Goal: Transaction & Acquisition: Purchase product/service

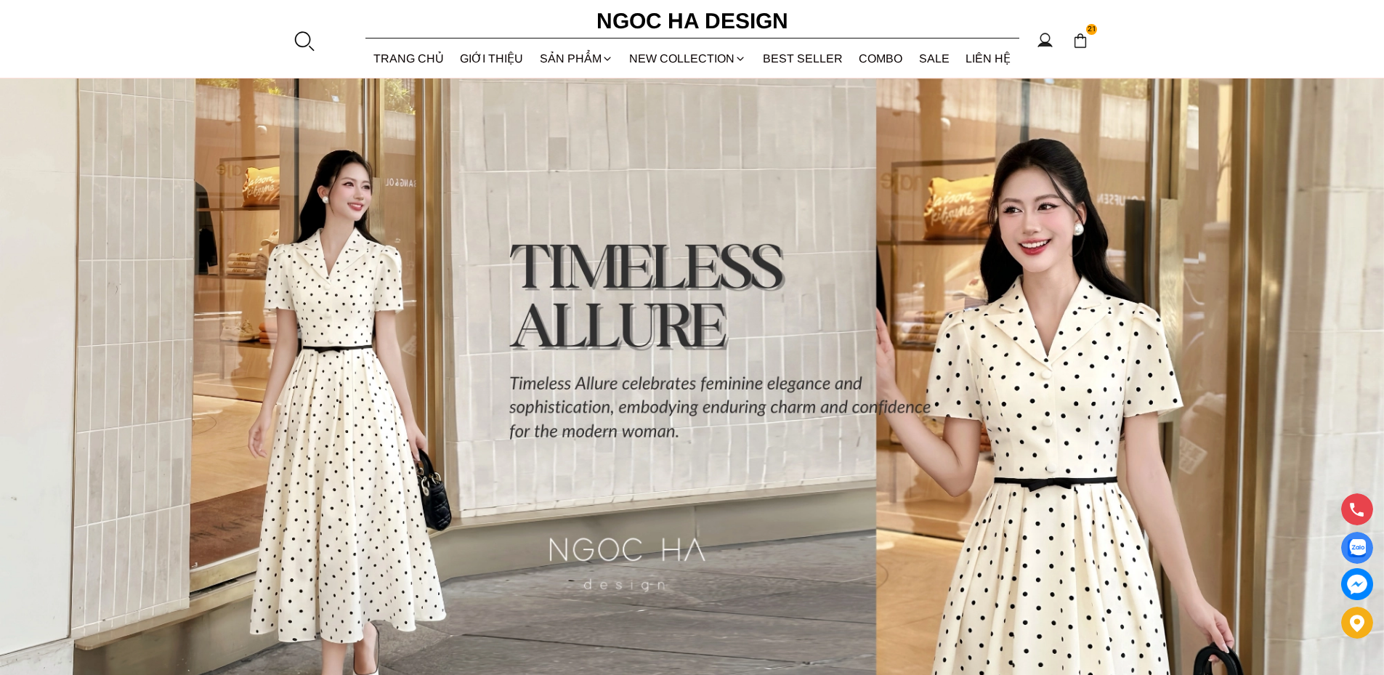
scroll to position [73, 0]
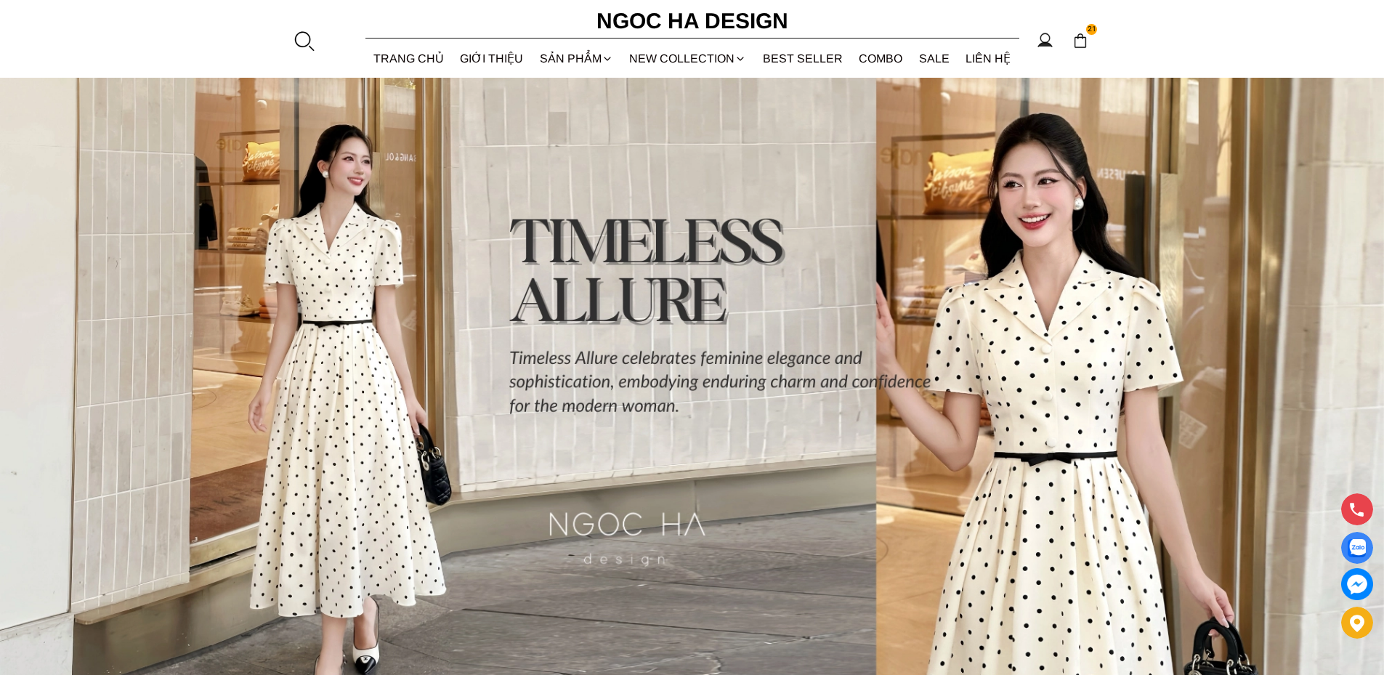
click at [1062, 209] on img at bounding box center [692, 399] width 1384 height 693
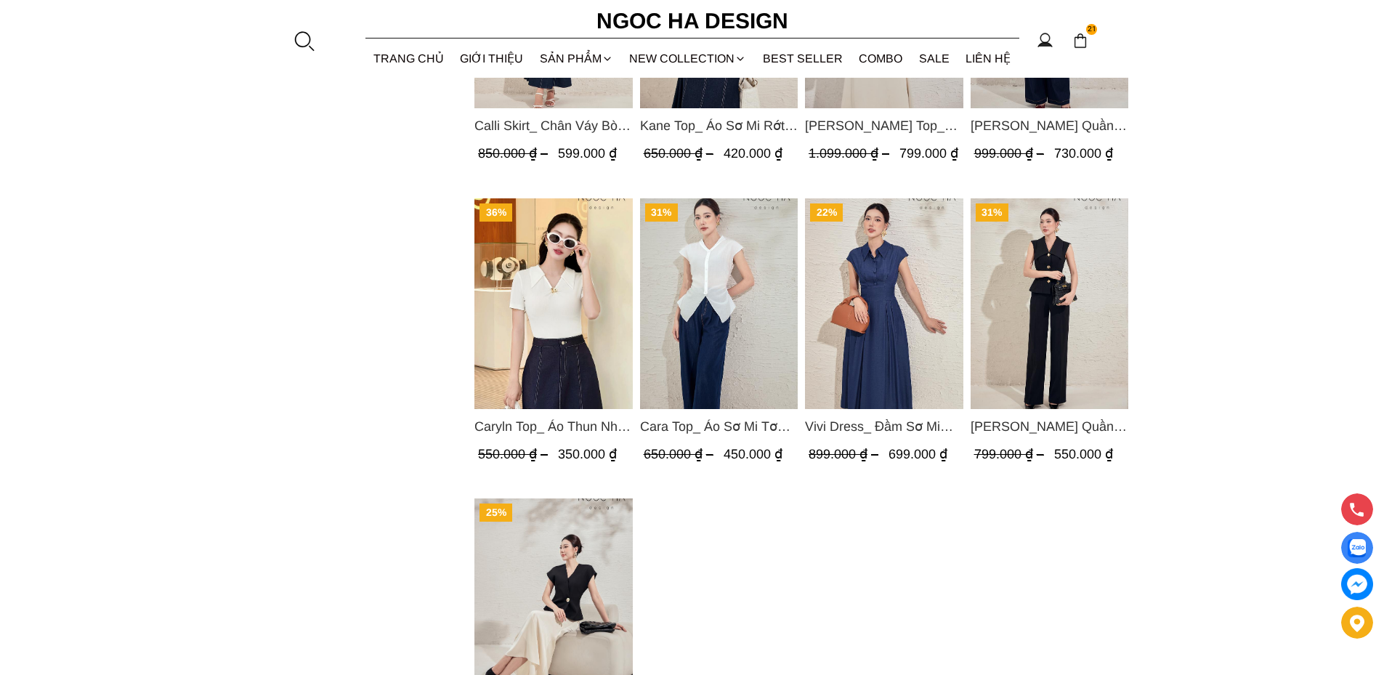
scroll to position [1163, 0]
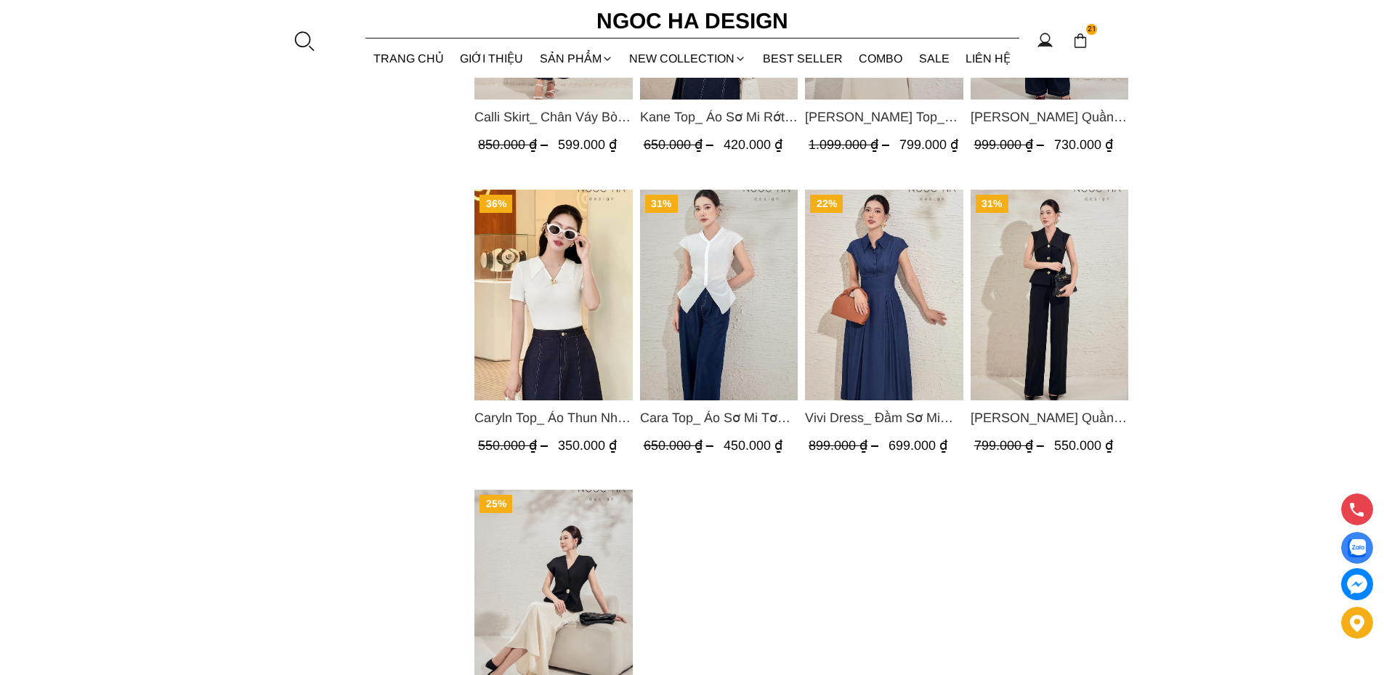
click at [889, 310] on img "Product image - Vivi Dress_ Đầm Sơ Mi Rớt Vai Bò Lụa Màu Xanh D1000" at bounding box center [884, 295] width 158 height 211
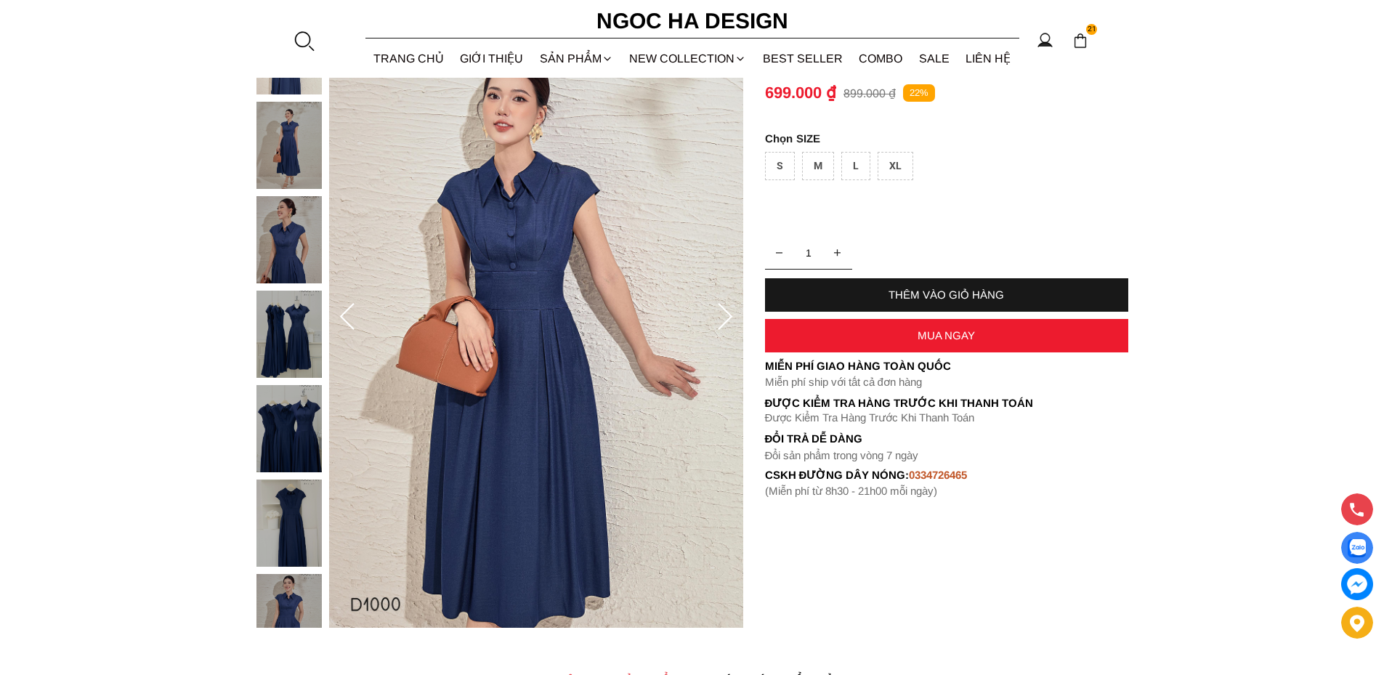
scroll to position [218, 0]
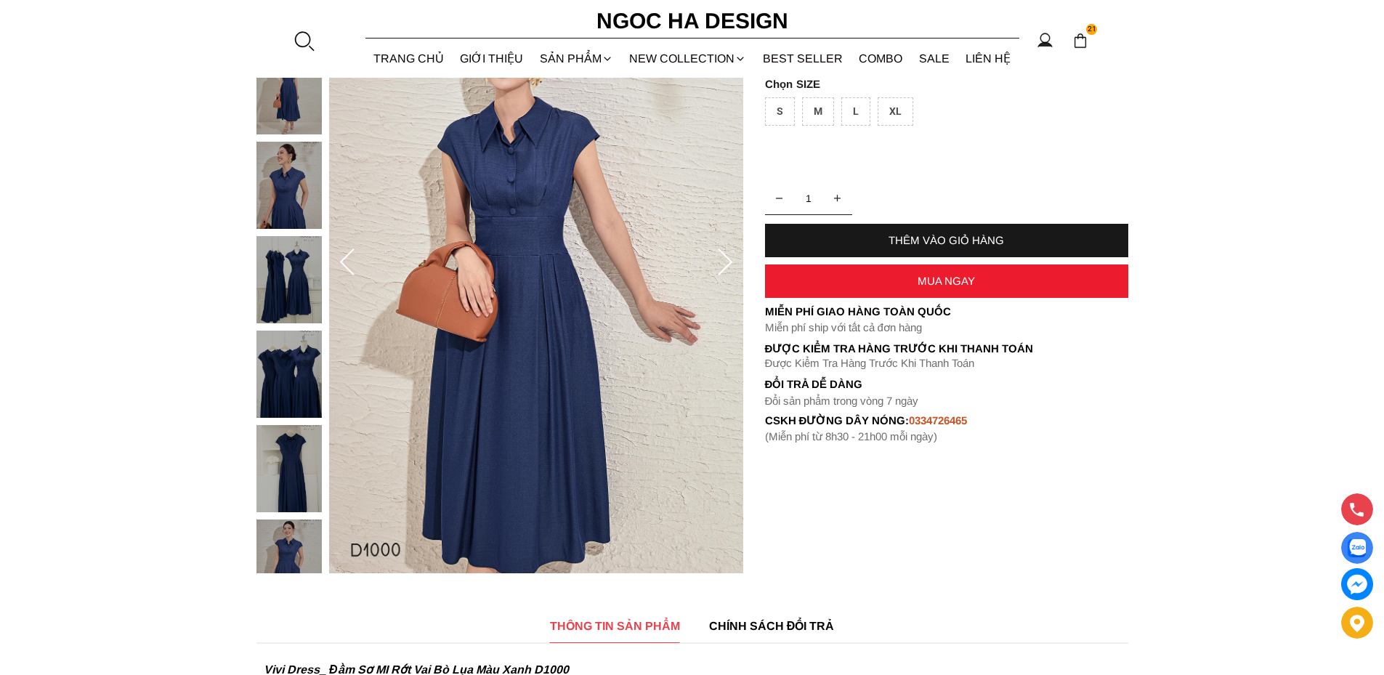
click at [286, 384] on img at bounding box center [289, 374] width 65 height 87
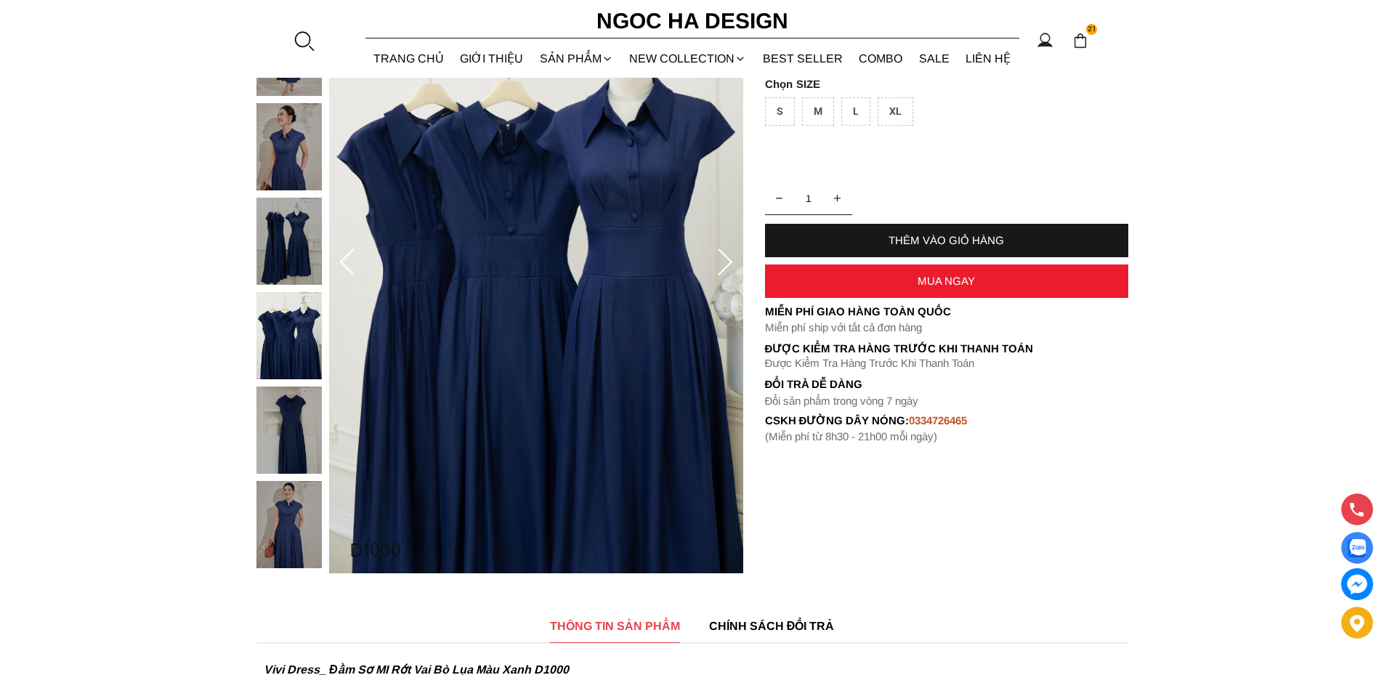
click at [286, 512] on img at bounding box center [289, 524] width 65 height 87
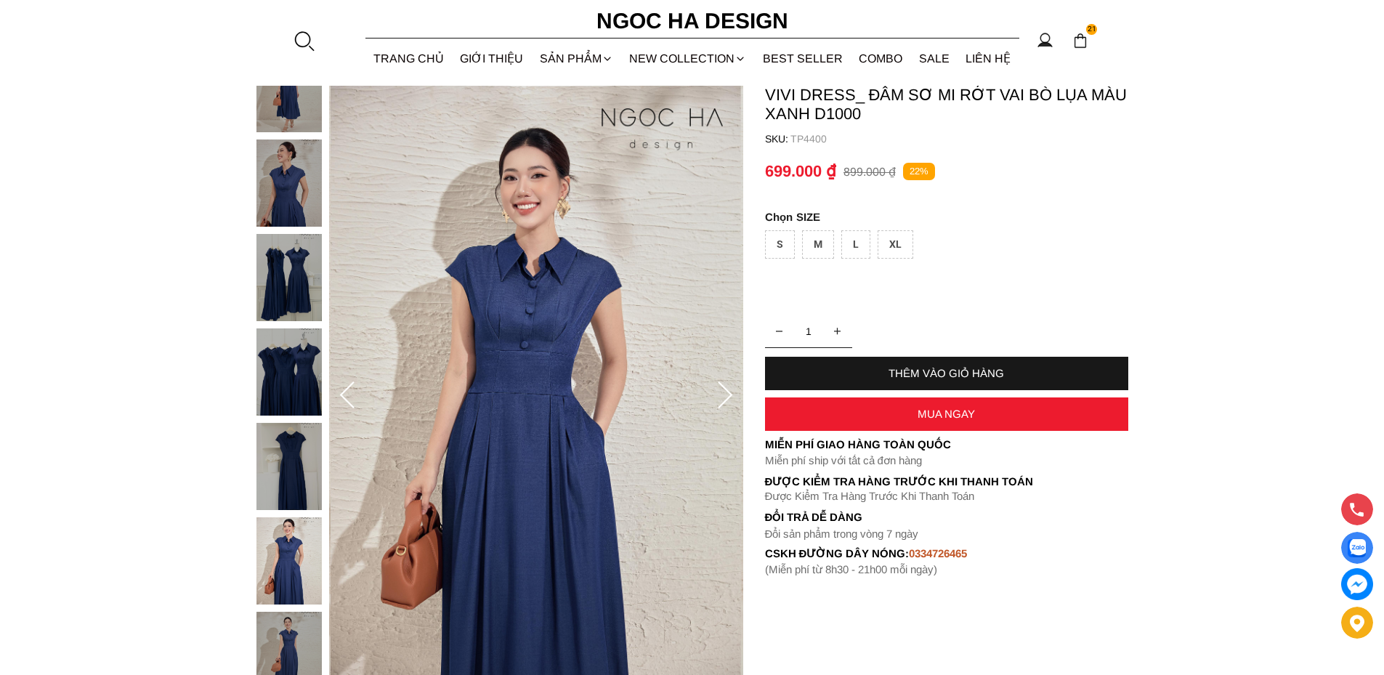
scroll to position [73, 0]
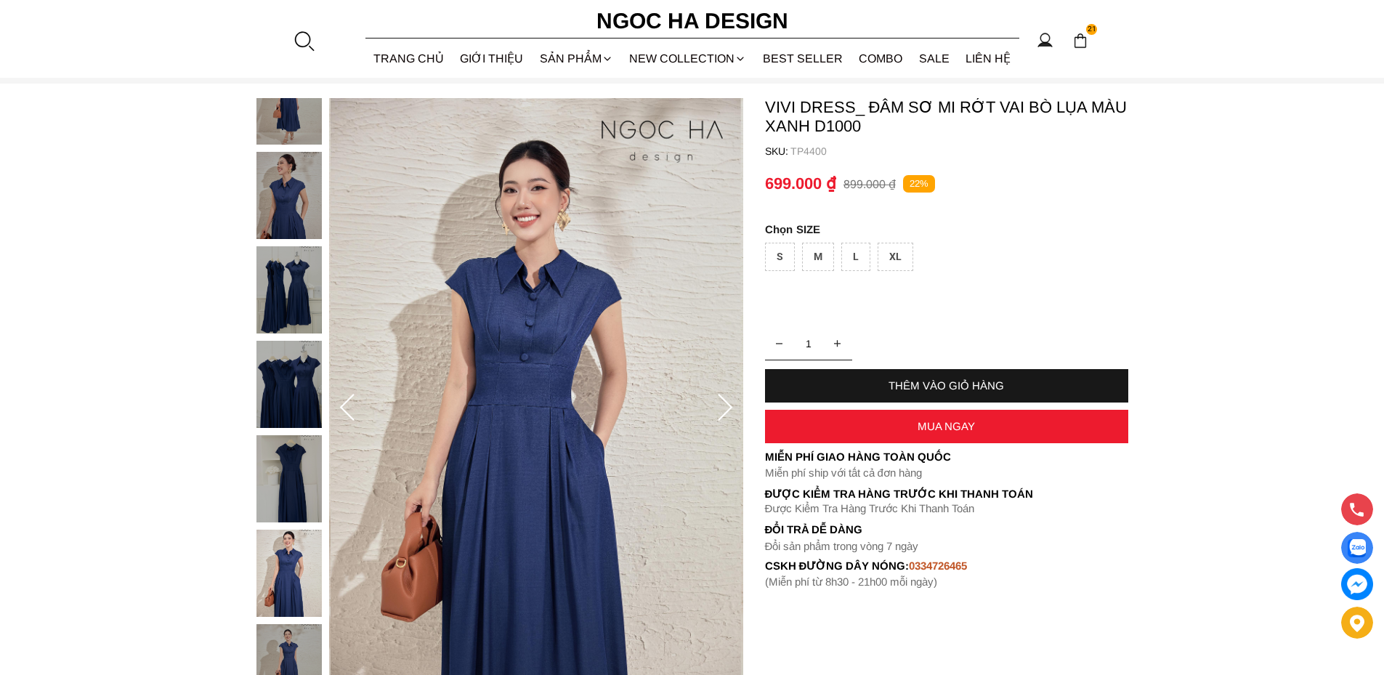
click at [286, 288] on img at bounding box center [289, 289] width 65 height 87
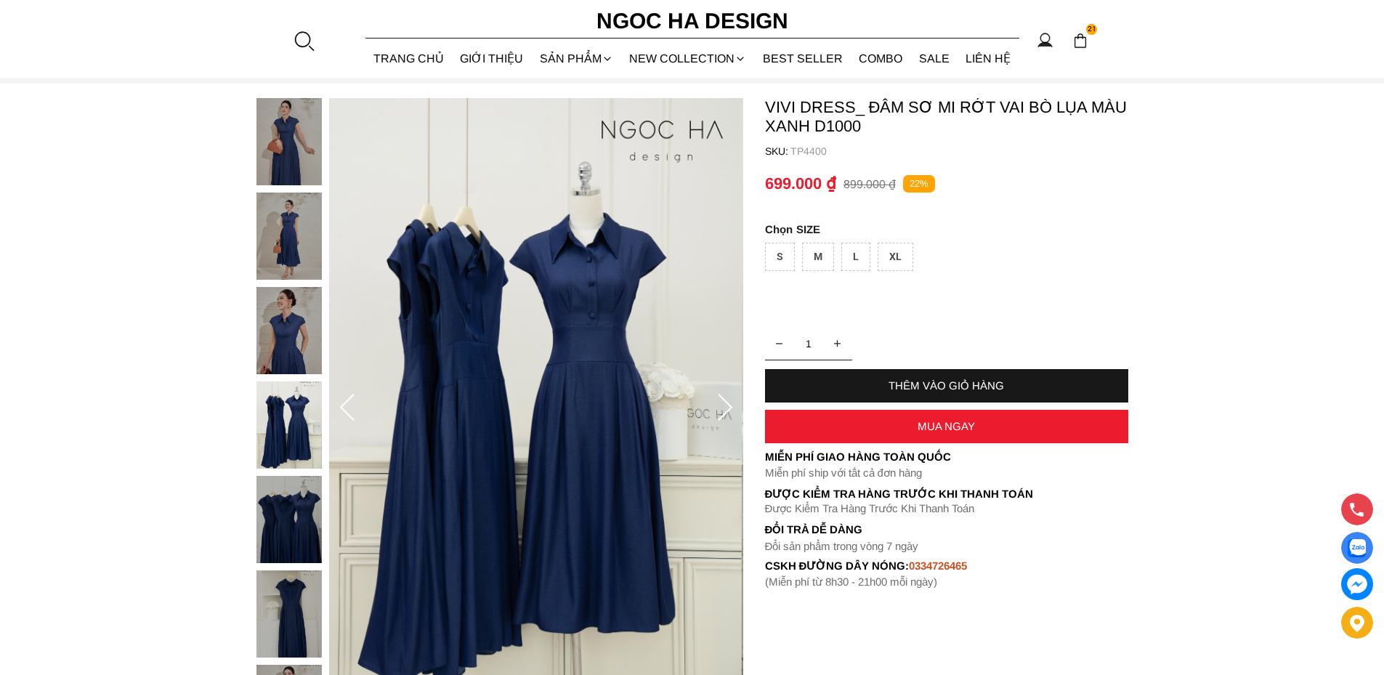
click at [290, 236] on img at bounding box center [289, 236] width 65 height 87
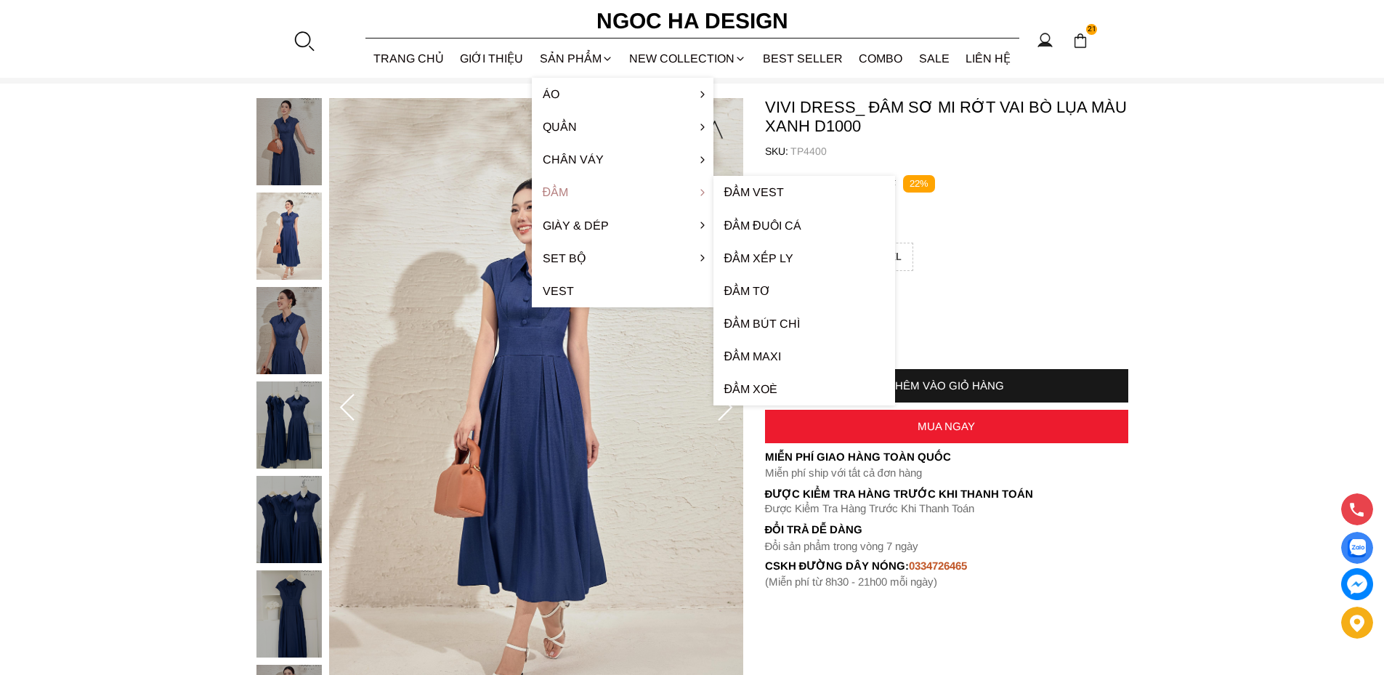
click at [557, 193] on link "Đầm" at bounding box center [623, 192] width 182 height 33
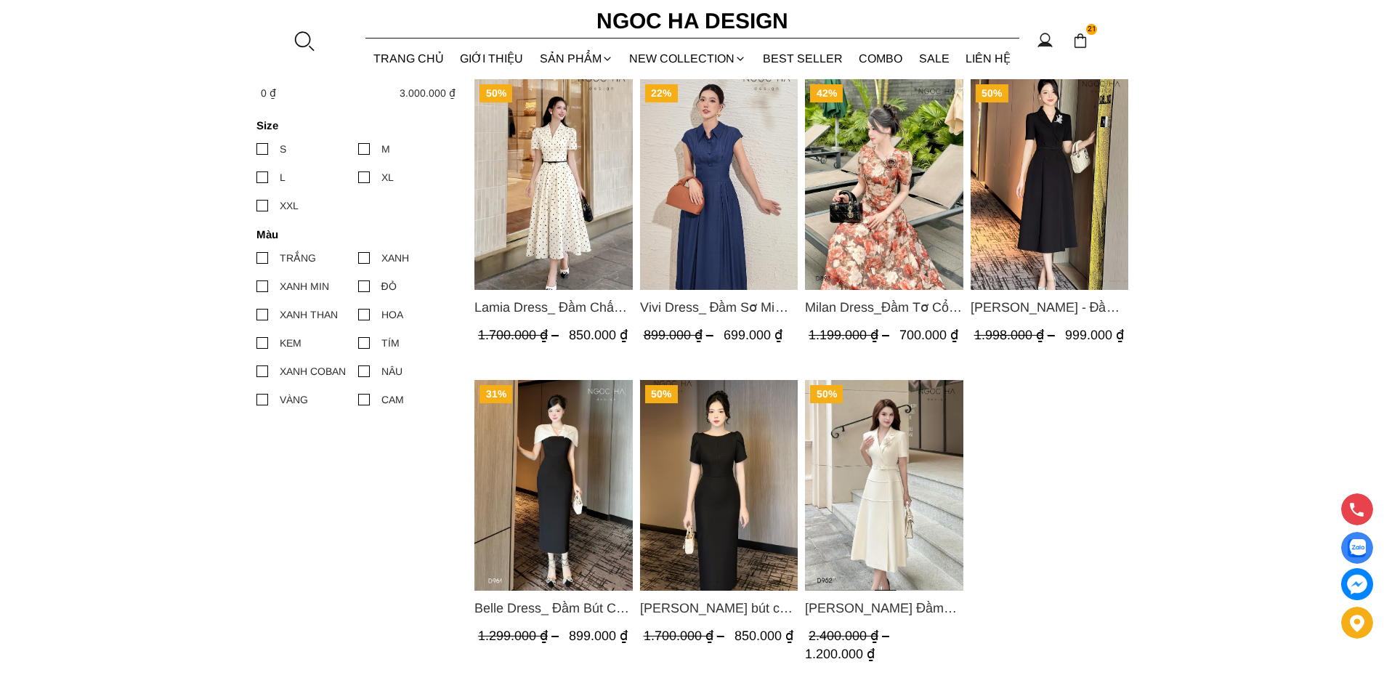
scroll to position [654, 0]
